Goal: Find contact information: Find contact information

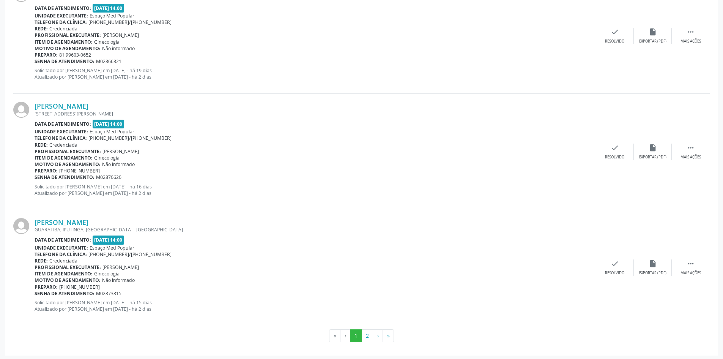
scroll to position [1644, 0]
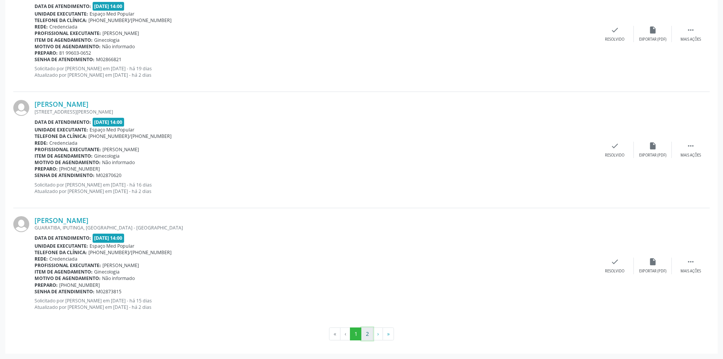
click at [368, 332] on button "2" at bounding box center [368, 333] width 12 height 13
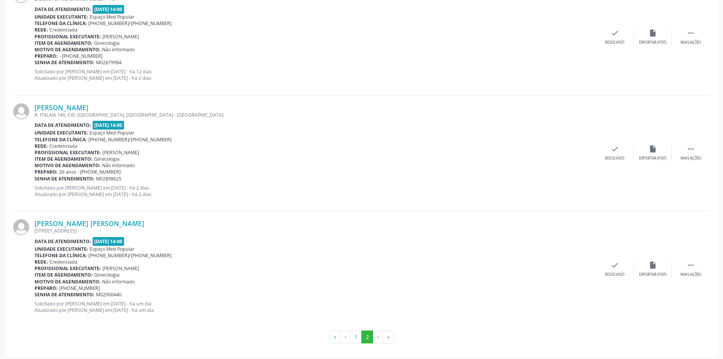
scroll to position [832, 0]
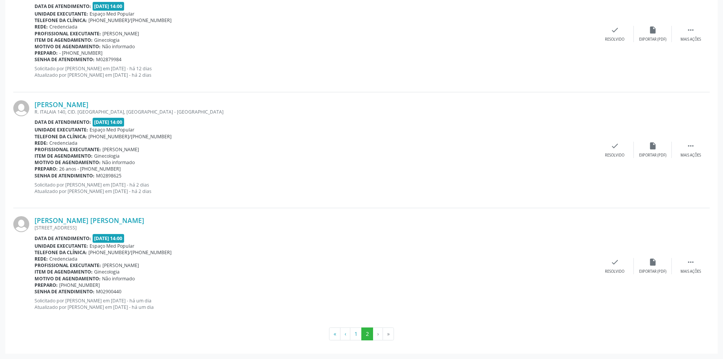
drag, startPoint x: 243, startPoint y: 173, endPoint x: 316, endPoint y: 76, distance: 121.8
click at [316, 76] on p "Solicitado por [PERSON_NAME] em [DATE] - há 12 dias Atualizado por [PERSON_NAME…" at bounding box center [316, 71] width 562 height 13
click at [88, 107] on link "[PERSON_NAME]" at bounding box center [62, 104] width 54 height 8
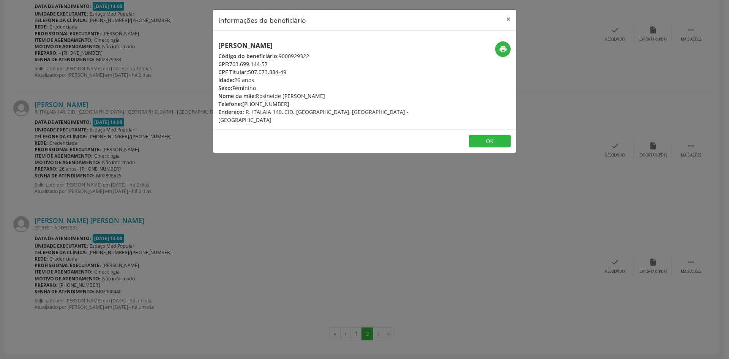
drag, startPoint x: 289, startPoint y: 104, endPoint x: 243, endPoint y: 105, distance: 46.0
click at [243, 105] on div "Telefone: [PHONE_NUMBER]" at bounding box center [313, 104] width 191 height 8
copy div "[PHONE_NUMBER]"
drag, startPoint x: 324, startPoint y: 44, endPoint x: 218, endPoint y: 45, distance: 105.6
click at [218, 45] on h5 "[PERSON_NAME]" at bounding box center [313, 45] width 191 height 8
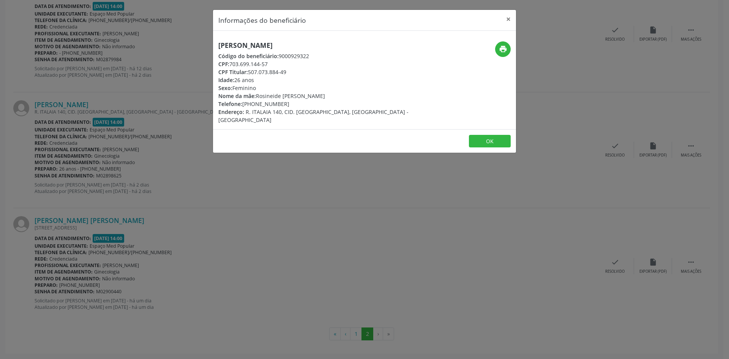
copy h5 "[PERSON_NAME]"
click at [270, 164] on div "Informações do beneficiário × [PERSON_NAME] Código do beneficiário: 9000929322 …" at bounding box center [364, 179] width 729 height 359
